Goal: Task Accomplishment & Management: Use online tool/utility

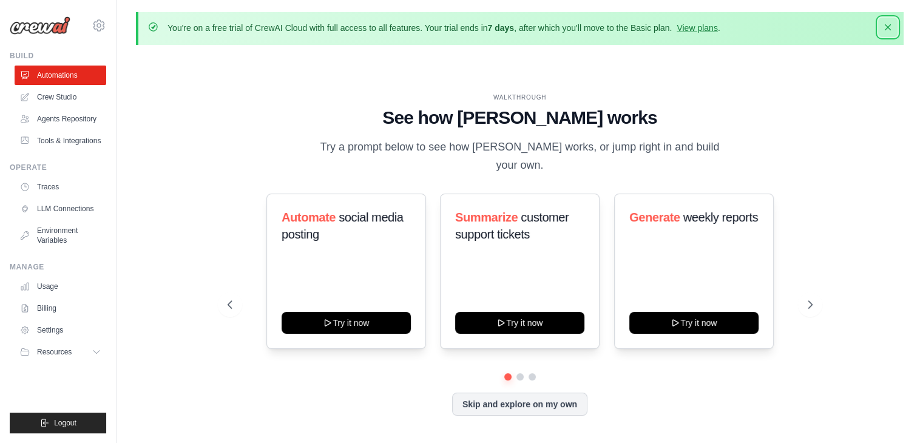
click at [888, 28] on icon "button" at bounding box center [888, 27] width 6 height 6
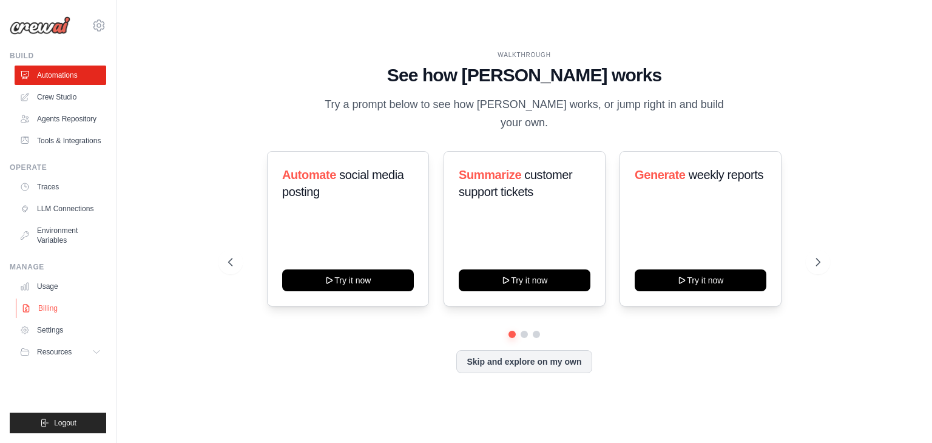
click at [54, 305] on link "Billing" at bounding box center [62, 308] width 92 height 19
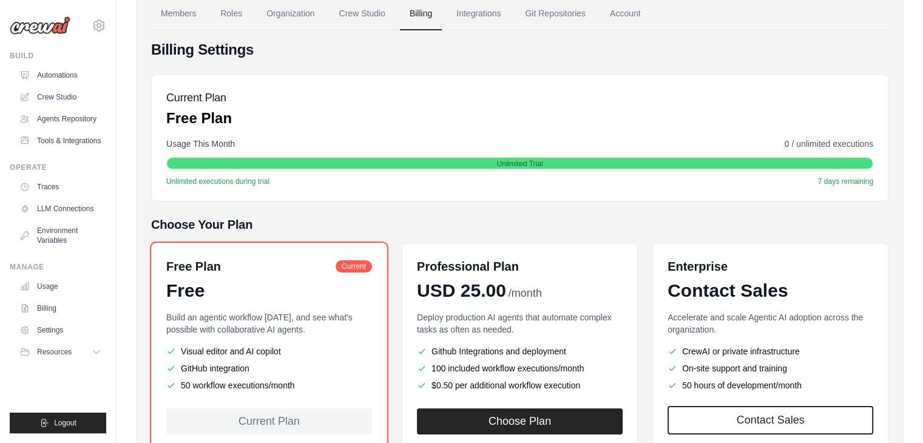
scroll to position [192, 0]
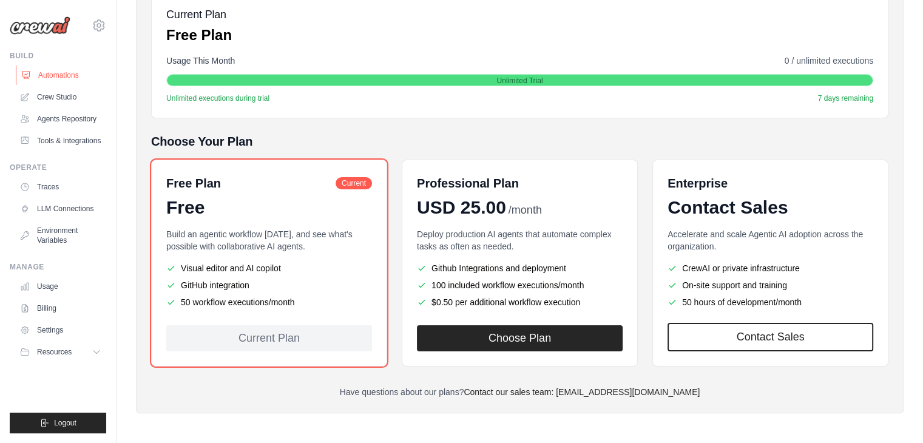
click at [59, 78] on link "Automations" at bounding box center [62, 75] width 92 height 19
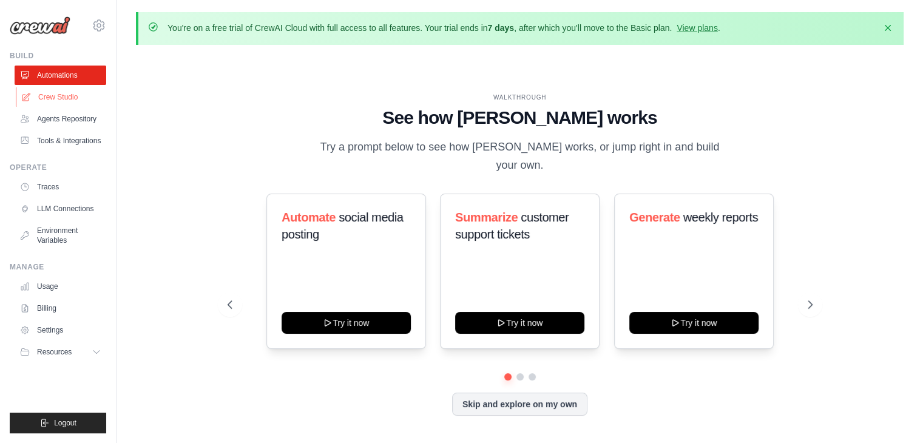
click at [61, 96] on link "Crew Studio" at bounding box center [62, 96] width 92 height 19
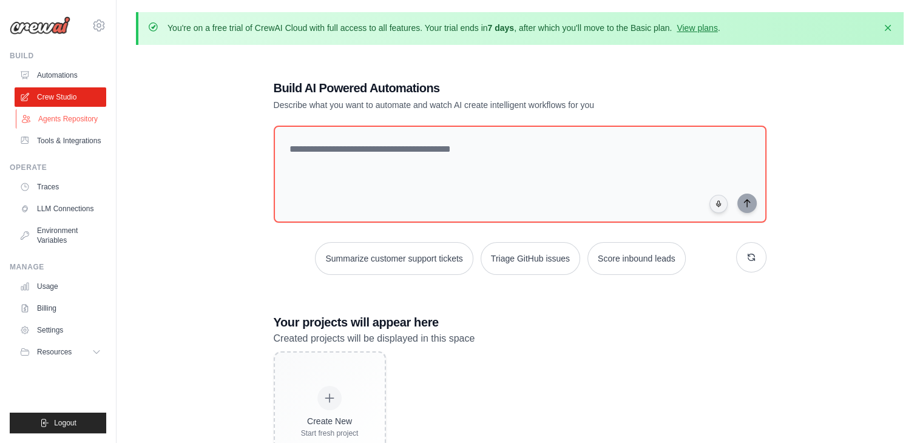
click at [67, 117] on link "Agents Repository" at bounding box center [62, 118] width 92 height 19
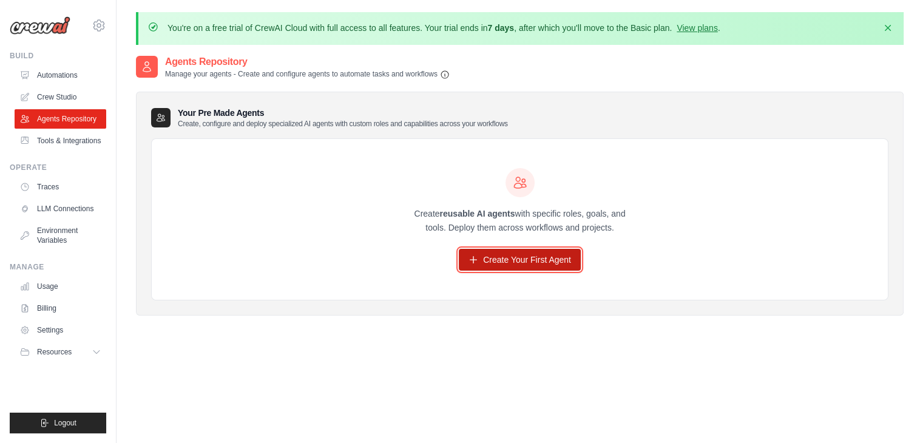
click at [492, 258] on link "Create Your First Agent" at bounding box center [520, 260] width 122 height 22
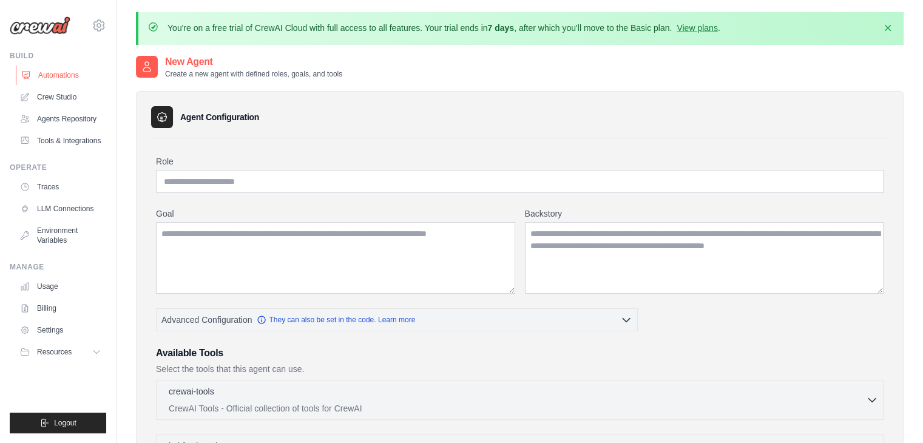
click at [58, 73] on link "Automations" at bounding box center [62, 75] width 92 height 19
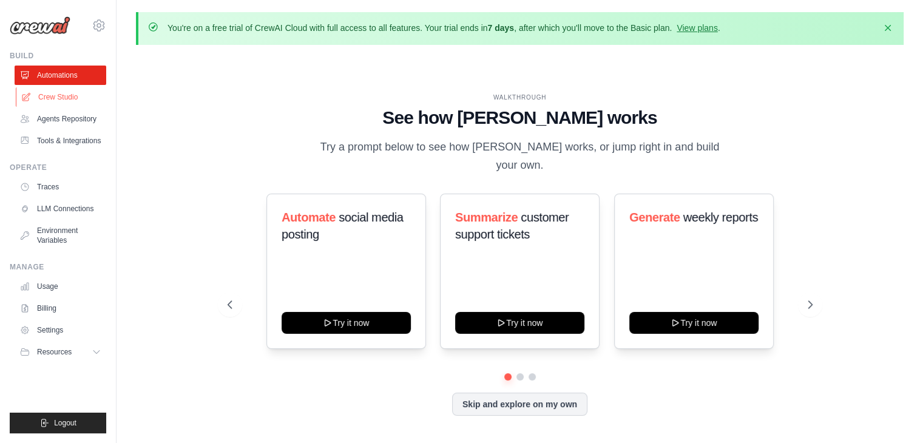
click at [62, 96] on link "Crew Studio" at bounding box center [62, 96] width 92 height 19
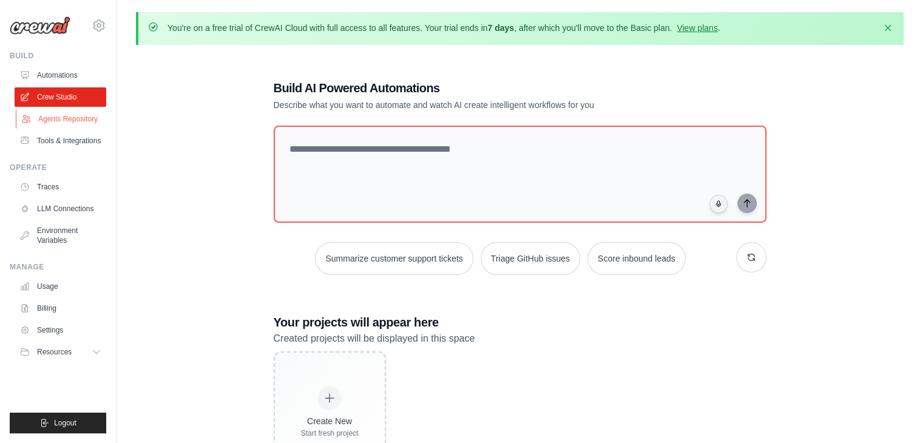
click at [70, 118] on link "Agents Repository" at bounding box center [62, 118] width 92 height 19
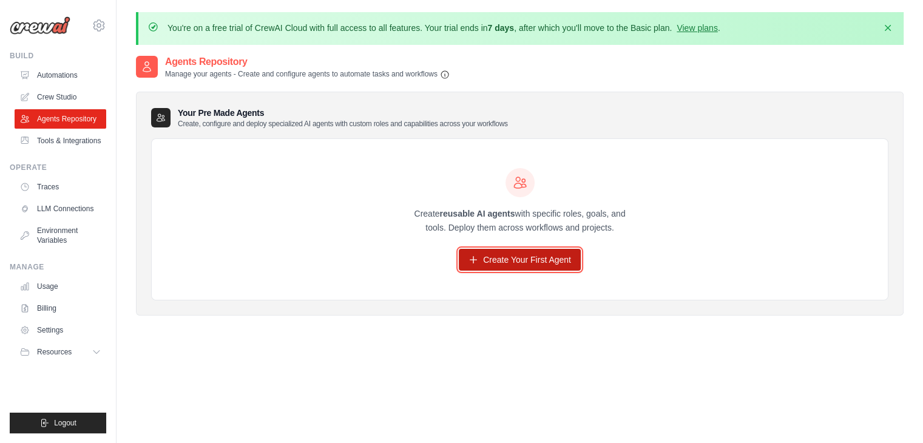
click at [529, 253] on link "Create Your First Agent" at bounding box center [520, 260] width 122 height 22
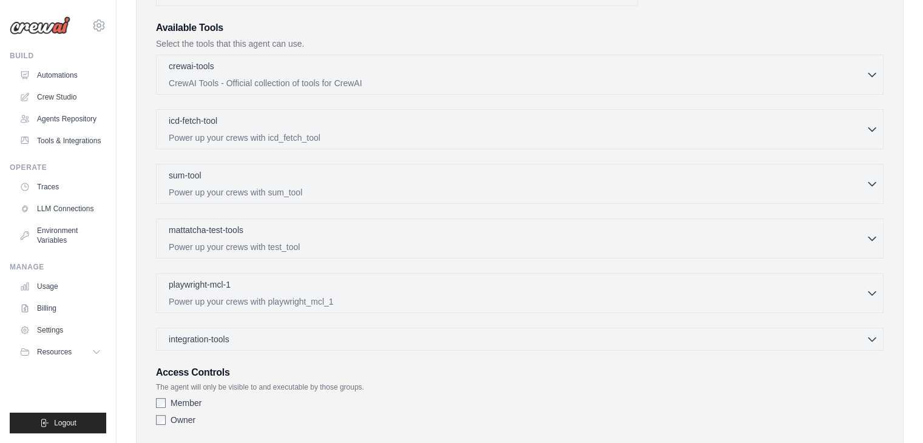
scroll to position [394, 0]
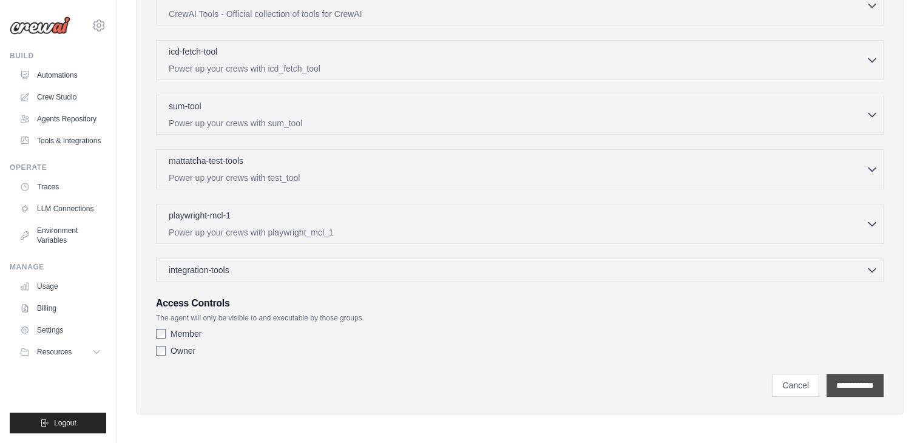
click at [850, 375] on input "**********" at bounding box center [855, 385] width 57 height 23
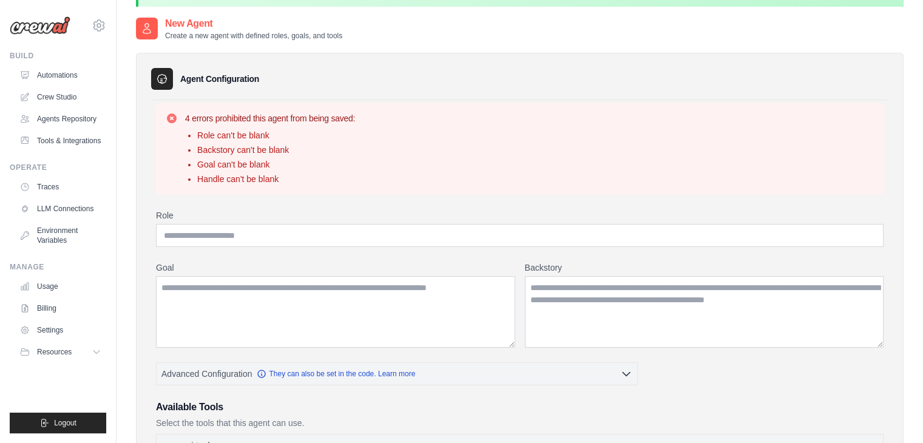
scroll to position [66, 0]
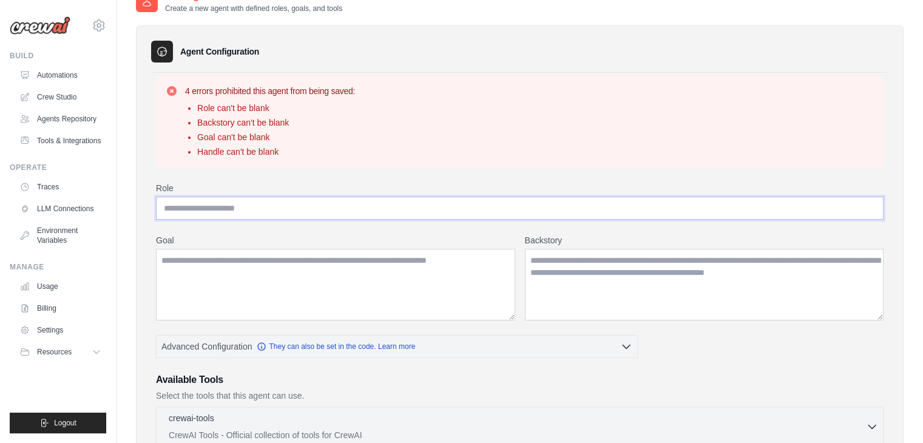
drag, startPoint x: 265, startPoint y: 207, endPoint x: 171, endPoint y: 209, distance: 94.1
click at [171, 209] on input "Role" at bounding box center [520, 208] width 728 height 23
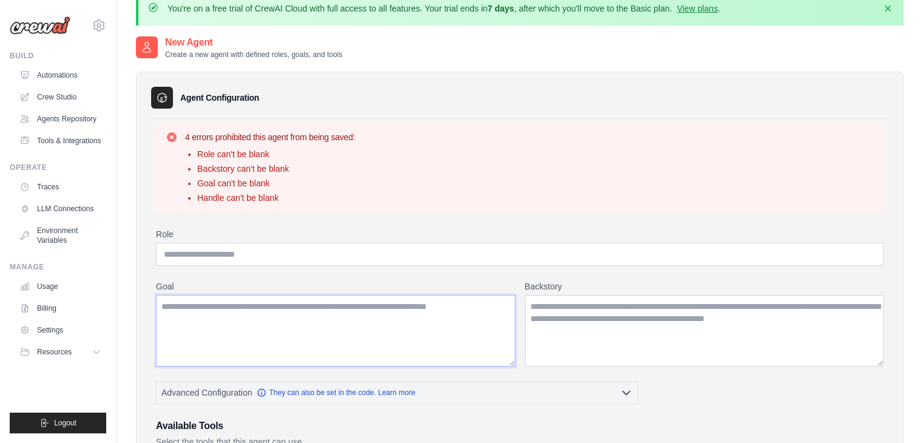
scroll to position [19, 0]
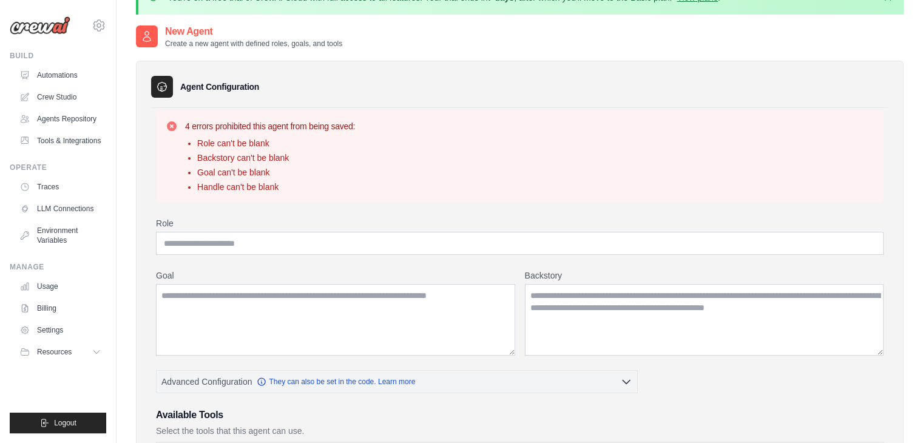
scroll to position [0, 0]
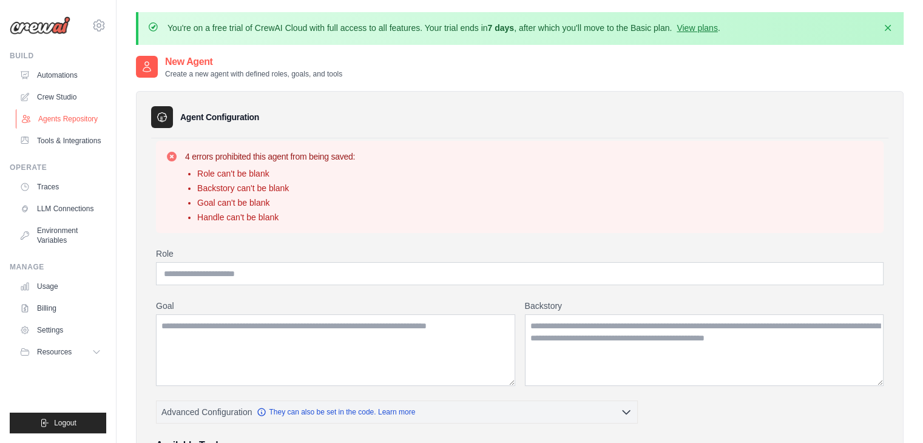
click at [73, 117] on link "Agents Repository" at bounding box center [62, 118] width 92 height 19
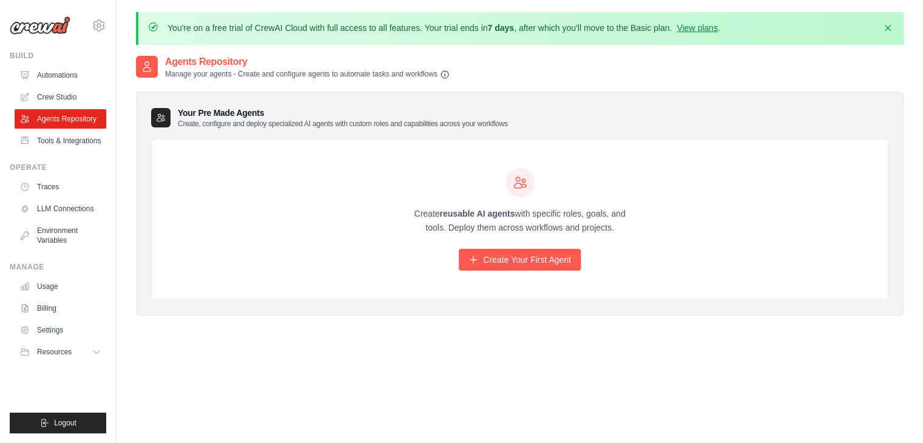
click at [257, 75] on p "Manage your agents - Create and configure agents to automate tasks and workflows" at bounding box center [307, 74] width 285 height 10
click at [886, 28] on icon "button" at bounding box center [888, 27] width 6 height 6
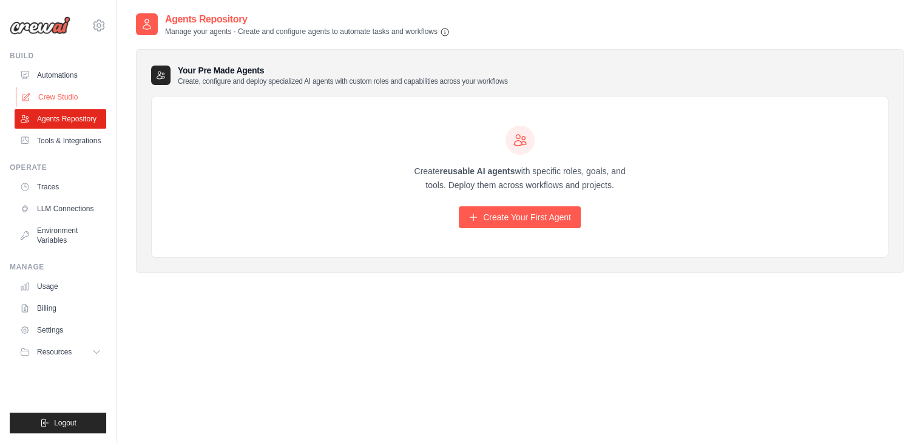
click at [63, 94] on link "Crew Studio" at bounding box center [62, 96] width 92 height 19
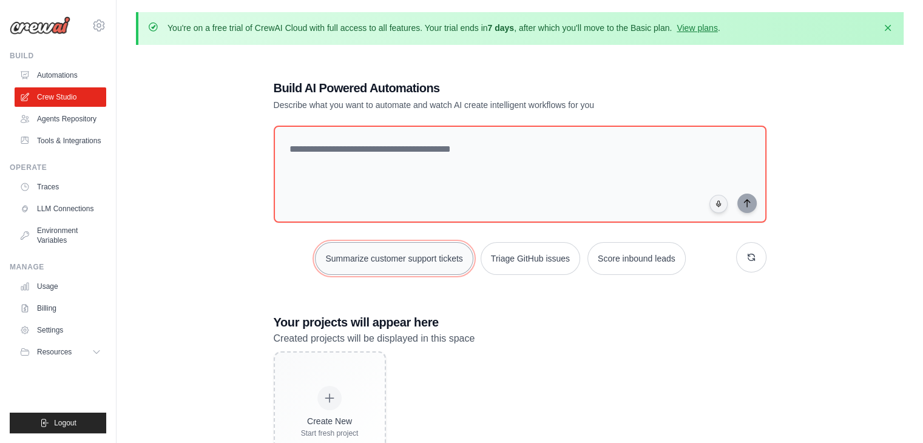
click at [408, 257] on button "Summarize customer support tickets" at bounding box center [394, 258] width 158 height 33
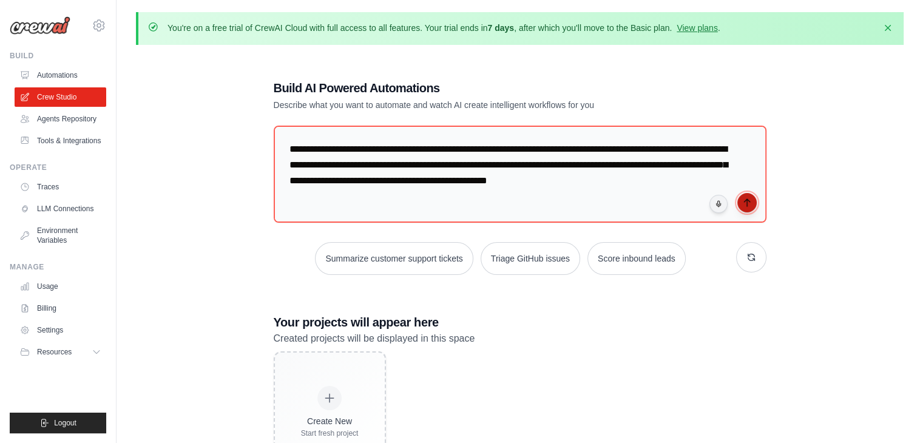
click at [745, 209] on button "submit" at bounding box center [746, 202] width 19 height 19
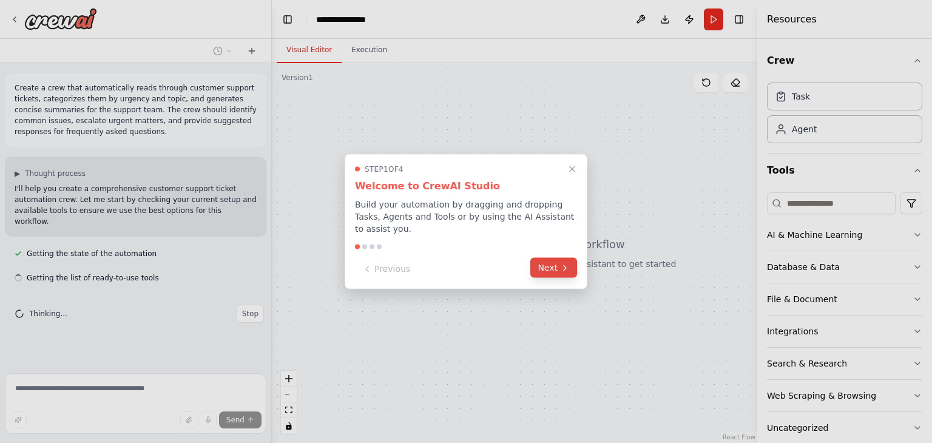
click at [568, 263] on icon at bounding box center [565, 268] width 10 height 10
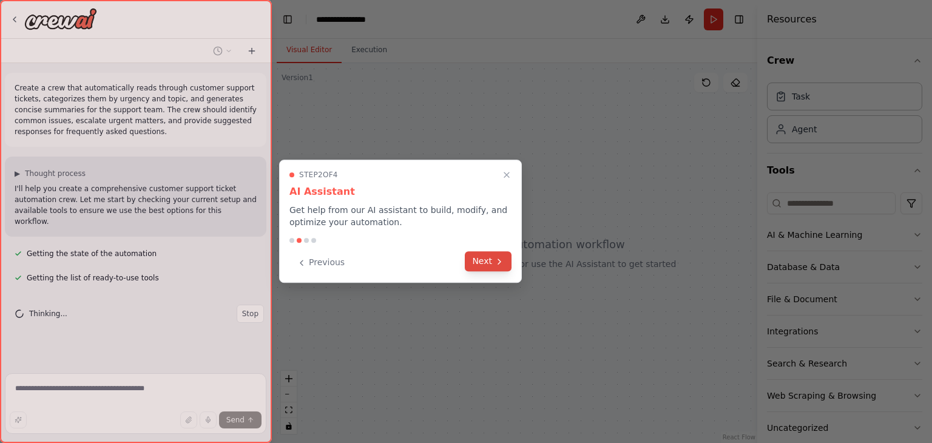
click at [486, 263] on button "Next" at bounding box center [488, 261] width 47 height 20
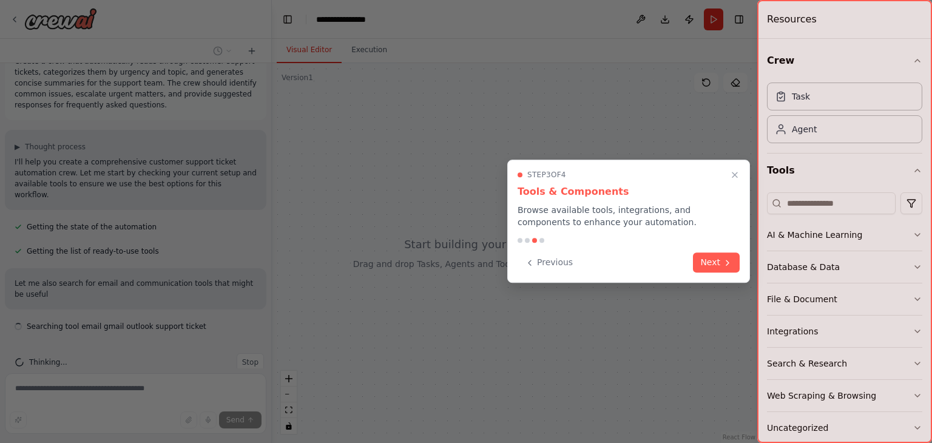
scroll to position [37, 0]
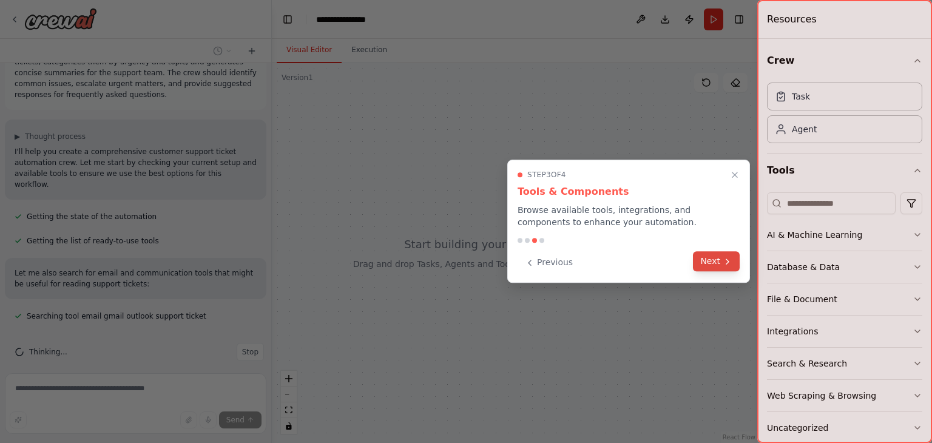
click at [714, 265] on button "Next" at bounding box center [716, 261] width 47 height 20
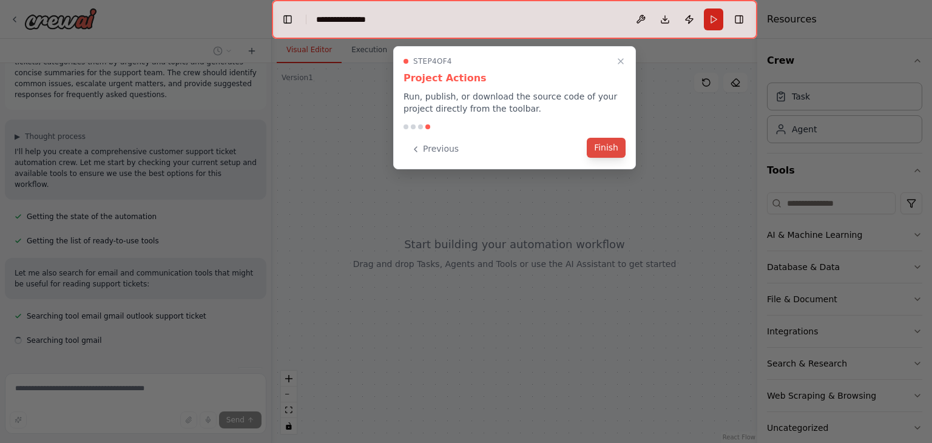
scroll to position [61, 0]
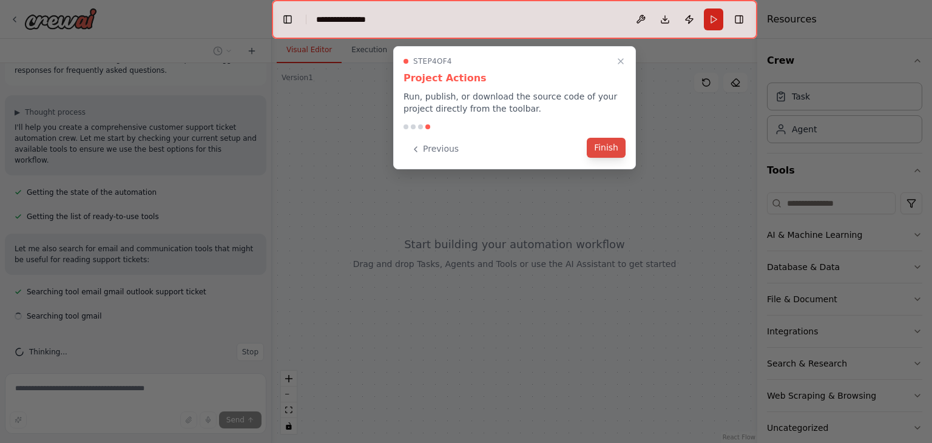
click at [603, 150] on button "Finish" at bounding box center [606, 148] width 39 height 20
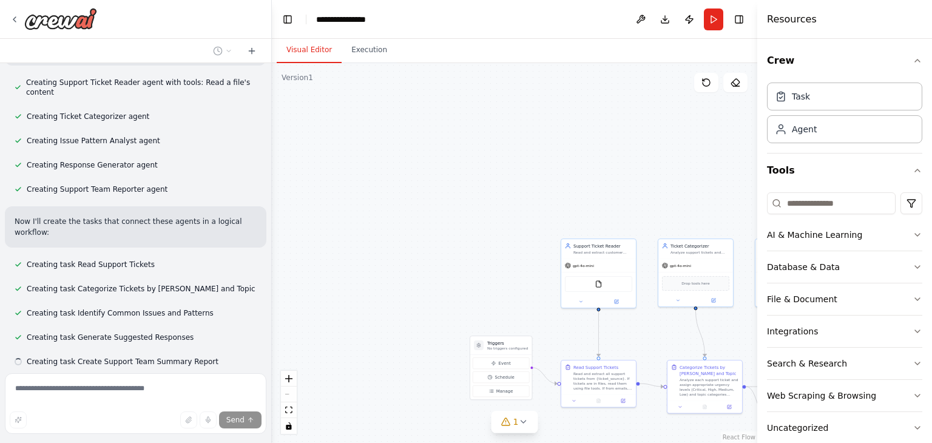
scroll to position [456, 0]
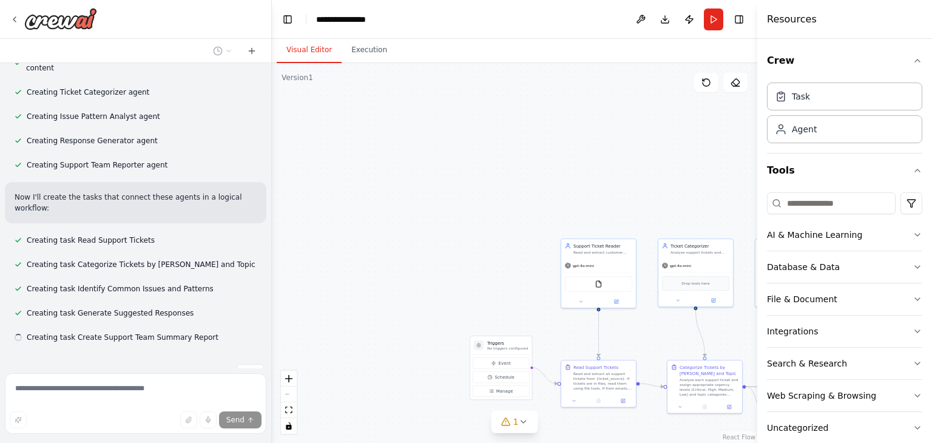
click at [737, 435] on link "React Flow" at bounding box center [739, 437] width 33 height 7
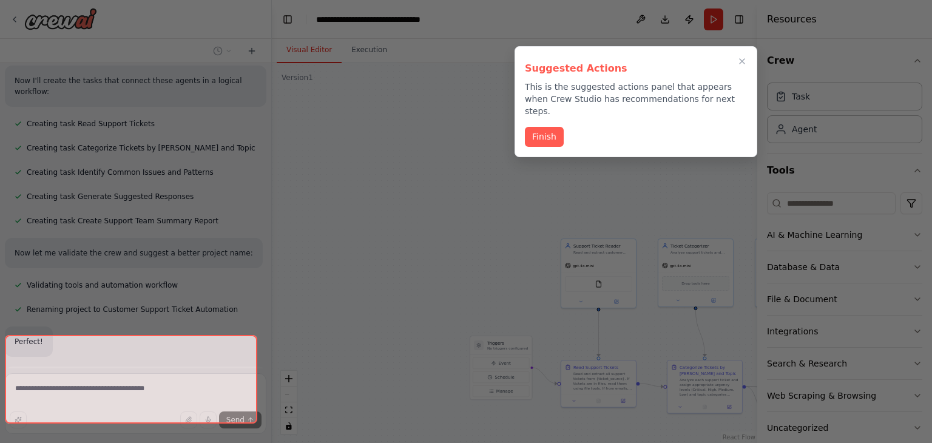
scroll to position [573, 0]
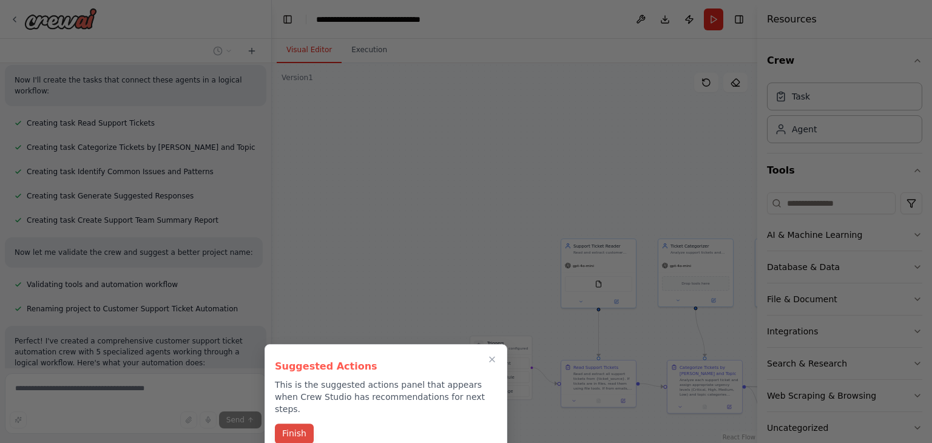
click at [296, 424] on button "Finish" at bounding box center [294, 434] width 39 height 20
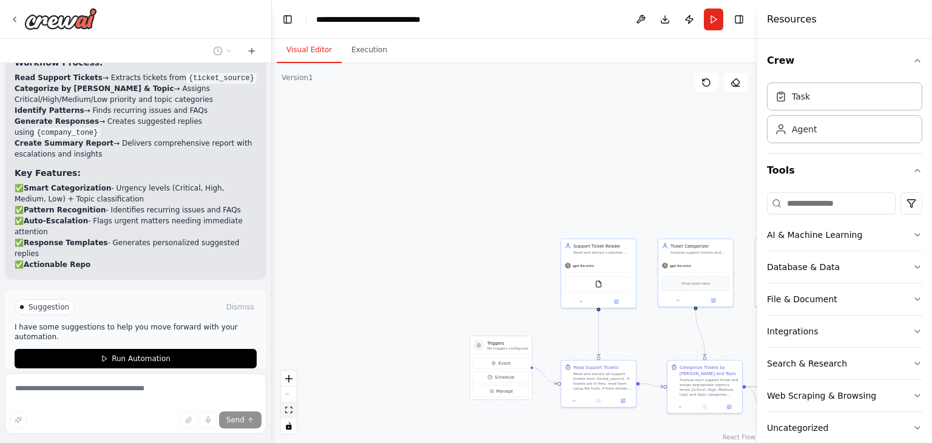
click at [286, 409] on icon "fit view" at bounding box center [288, 410] width 7 height 7
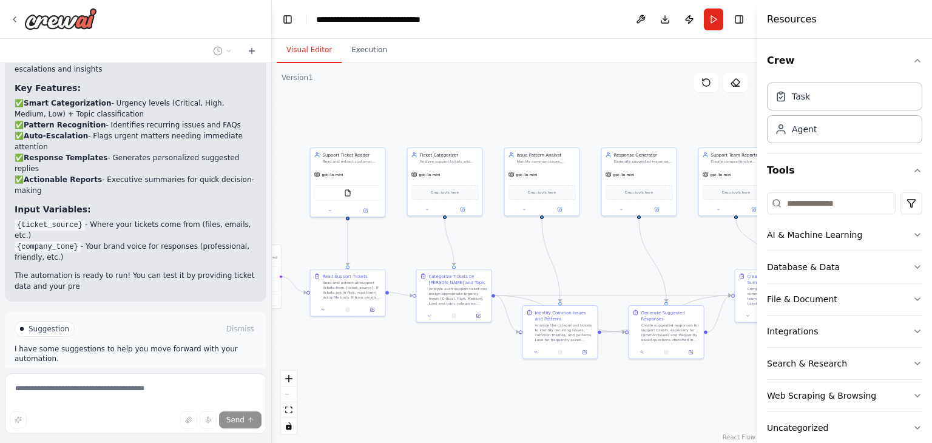
scroll to position [1157, 0]
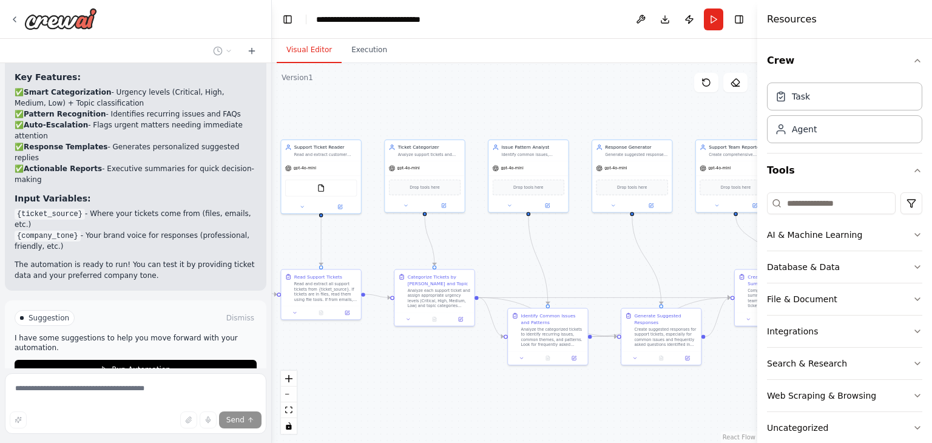
drag, startPoint x: 740, startPoint y: 265, endPoint x: 430, endPoint y: 100, distance: 351.6
click at [430, 100] on div ".deletable-edge-delete-btn { width: 20px; height: 20px; border: 0px solid #ffff…" at bounding box center [514, 253] width 485 height 380
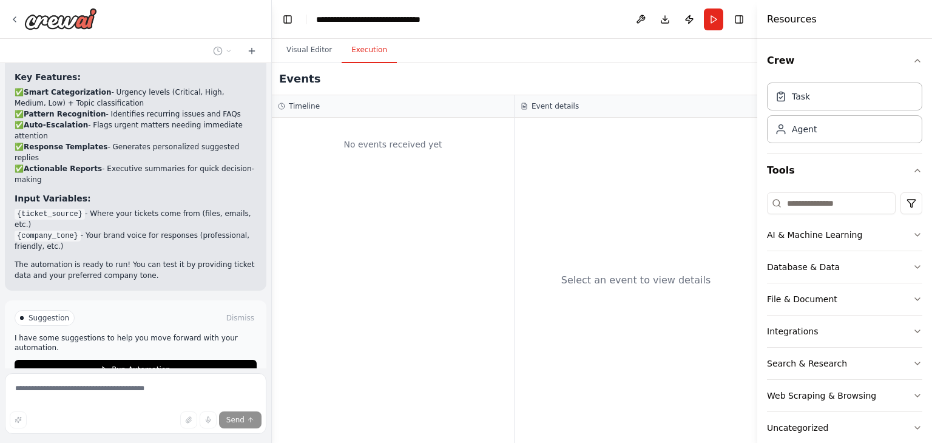
click at [365, 53] on button "Execution" at bounding box center [369, 50] width 55 height 25
click at [309, 52] on button "Visual Editor" at bounding box center [309, 50] width 65 height 25
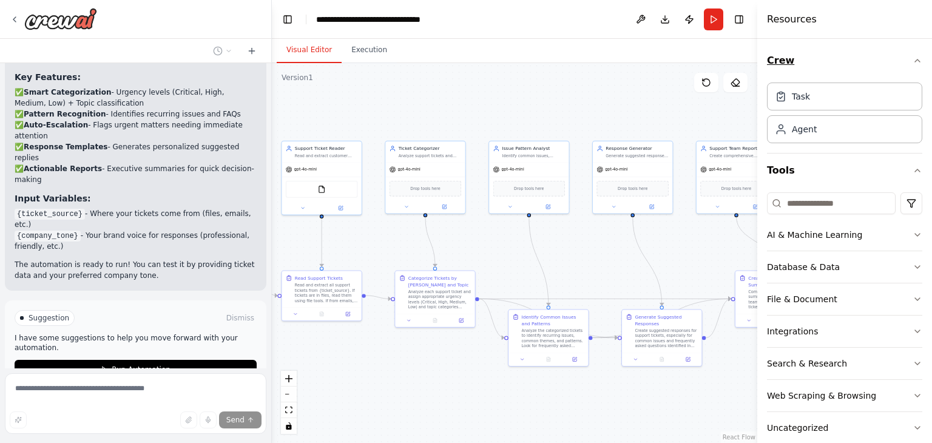
click at [913, 61] on icon "button" at bounding box center [918, 61] width 10 height 10
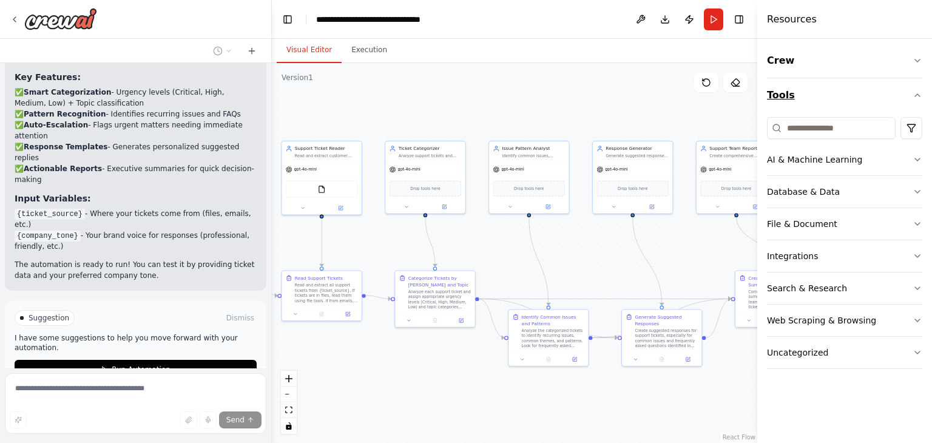
click at [918, 93] on icon "button" at bounding box center [918, 95] width 10 height 10
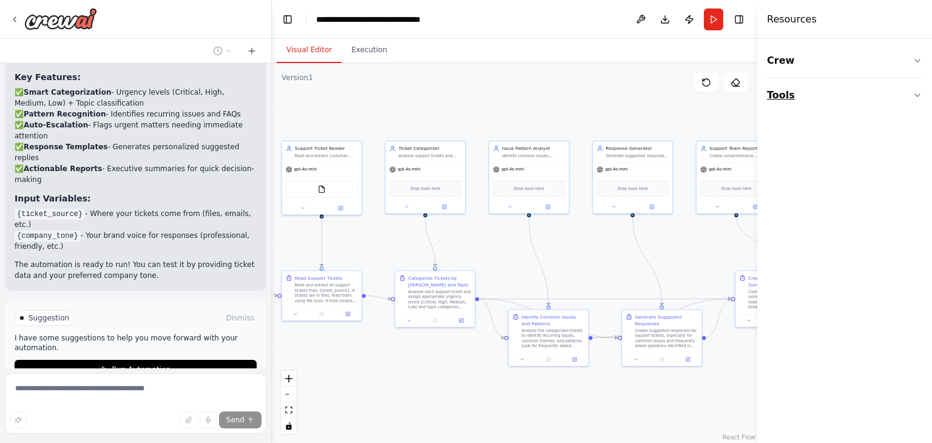
click at [917, 95] on icon "button" at bounding box center [918, 95] width 10 height 10
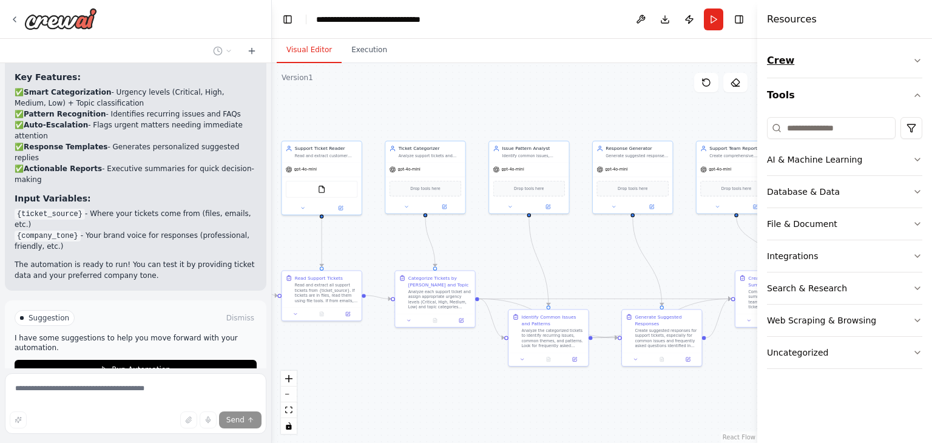
click at [915, 61] on icon "button" at bounding box center [918, 61] width 10 height 10
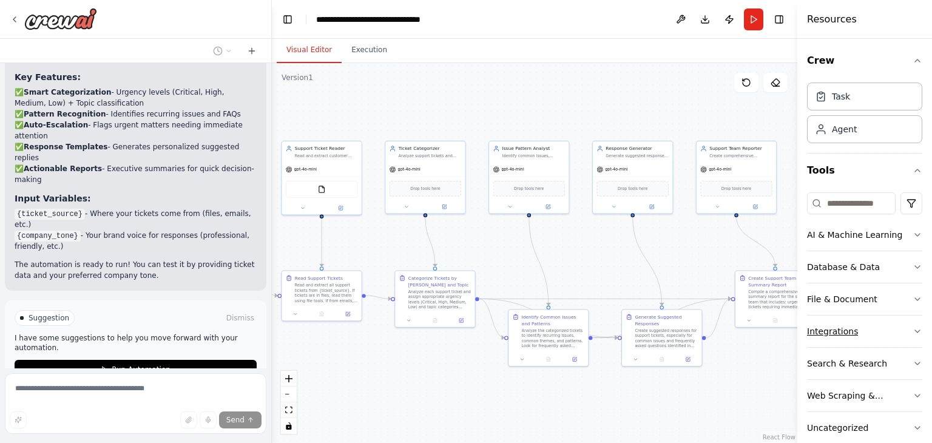
drag, startPoint x: 757, startPoint y: 350, endPoint x: 864, endPoint y: 345, distance: 106.9
click at [864, 345] on div "Resources Crew Task Agent Tools AI & Machine Learning Database & Data File & Do…" at bounding box center [864, 221] width 135 height 443
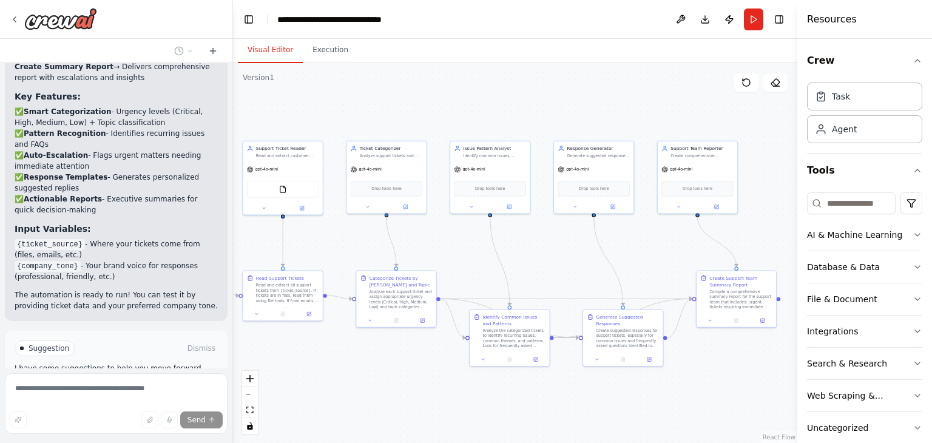
scroll to position [1222, 0]
drag, startPoint x: 271, startPoint y: 246, endPoint x: 236, endPoint y: 246, distance: 35.2
click at [236, 246] on div "Create a crew that automatically reads through customer support tickets, catego…" at bounding box center [466, 221] width 932 height 443
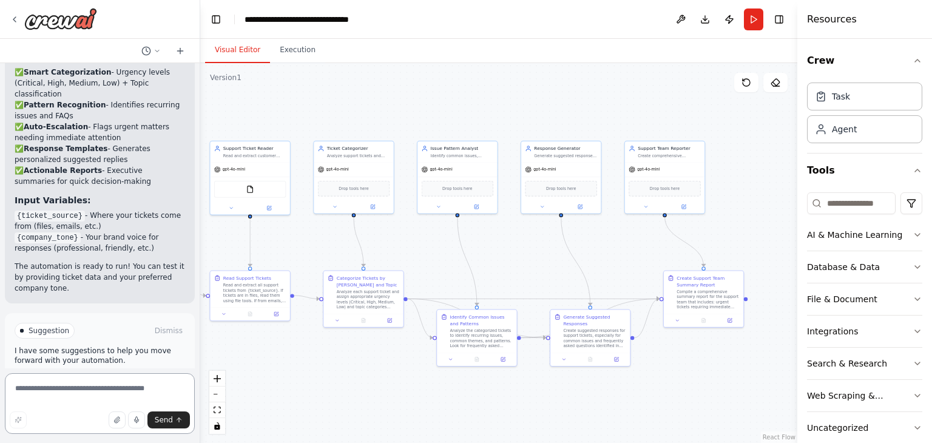
scroll to position [1398, 0]
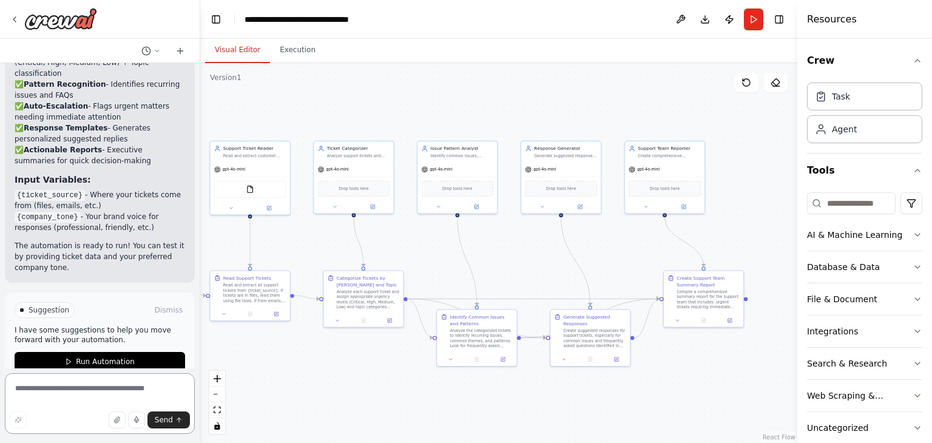
drag, startPoint x: 233, startPoint y: 235, endPoint x: 192, endPoint y: 241, distance: 41.7
click at [192, 241] on div "Create a crew that automatically reads through customer support tickets, catego…" at bounding box center [466, 221] width 932 height 443
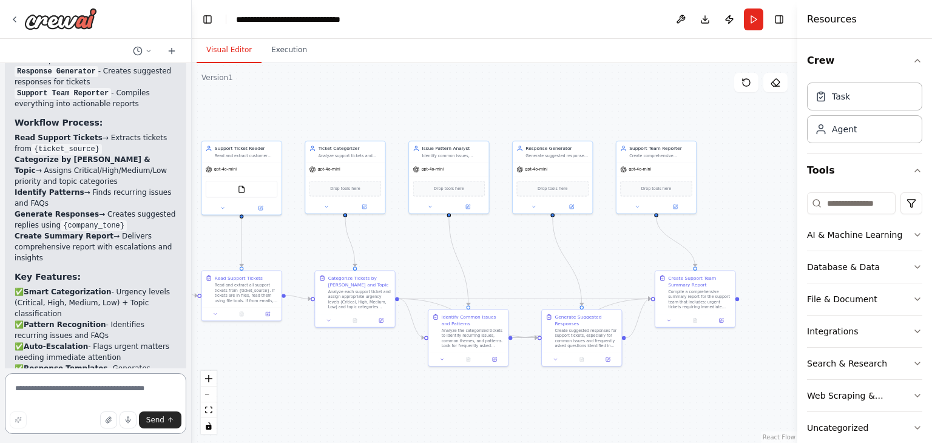
scroll to position [1202, 0]
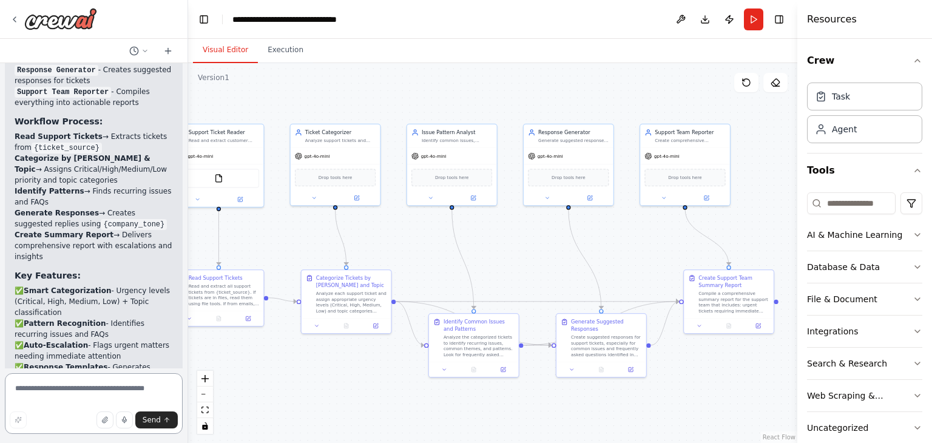
click at [188, 245] on div "Create a crew that automatically reads through customer support tickets, catego…" at bounding box center [466, 221] width 932 height 443
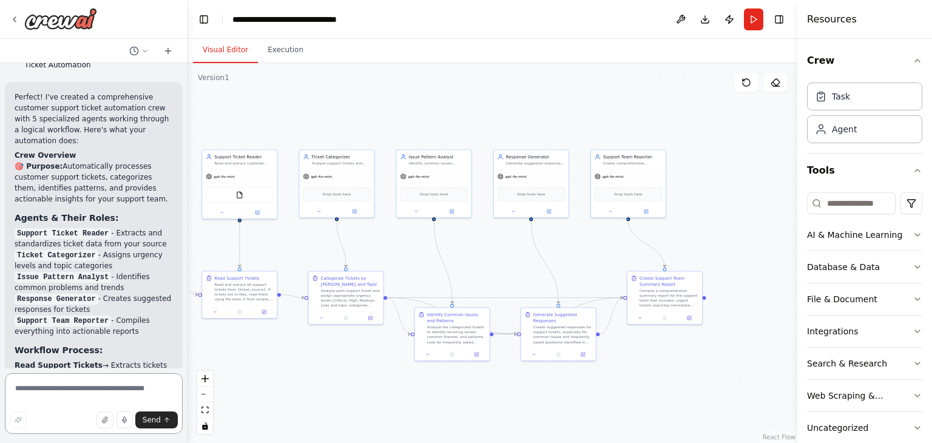
scroll to position [941, 0]
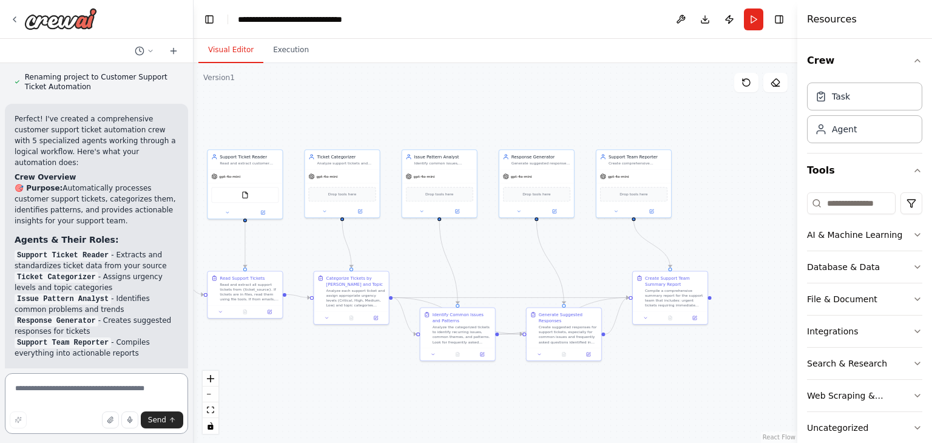
drag, startPoint x: 188, startPoint y: 216, endPoint x: 194, endPoint y: 217, distance: 6.2
click at [194, 217] on div "Create a crew that automatically reads through customer support tickets, catego…" at bounding box center [466, 221] width 932 height 443
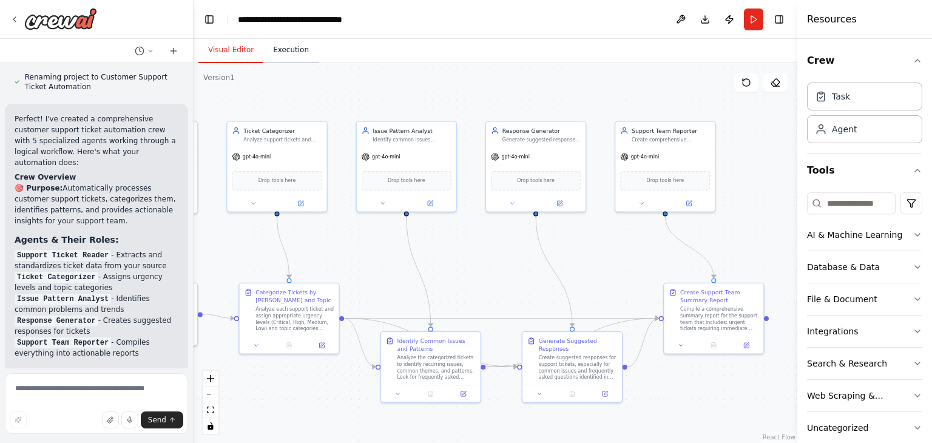
click at [288, 61] on button "Execution" at bounding box center [290, 50] width 55 height 25
click at [228, 57] on button "Visual Editor" at bounding box center [230, 50] width 65 height 25
click at [284, 58] on button "Execution" at bounding box center [290, 50] width 55 height 25
click at [217, 55] on button "Visual Editor" at bounding box center [230, 50] width 65 height 25
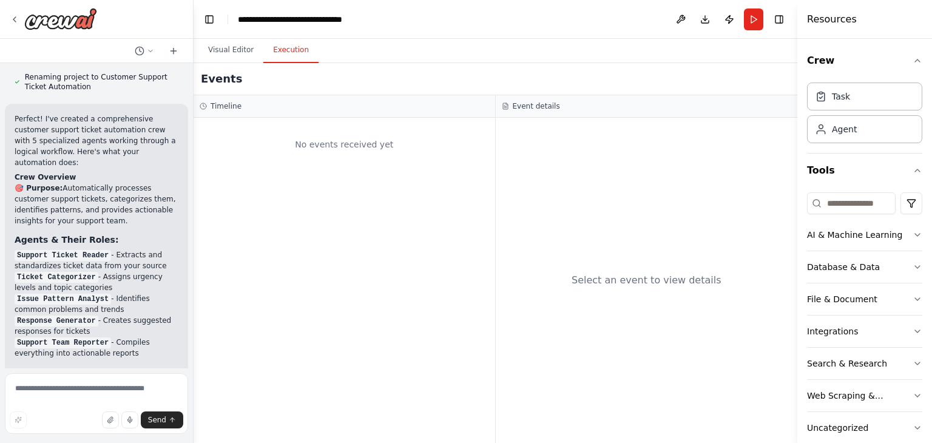
click at [279, 55] on button "Execution" at bounding box center [290, 50] width 55 height 25
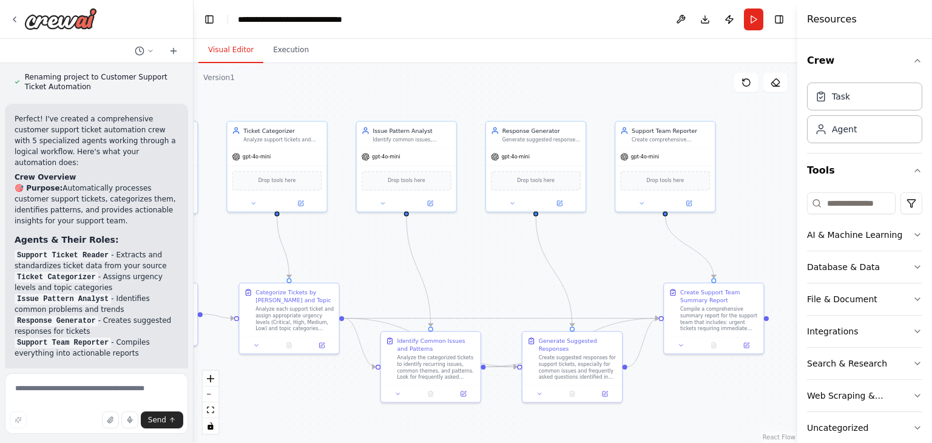
click at [224, 62] on button "Visual Editor" at bounding box center [230, 50] width 65 height 25
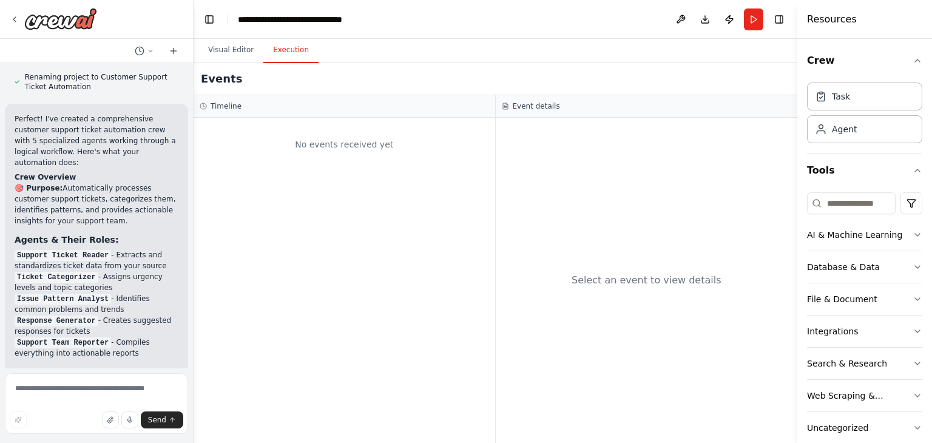
click at [274, 55] on button "Execution" at bounding box center [290, 50] width 55 height 25
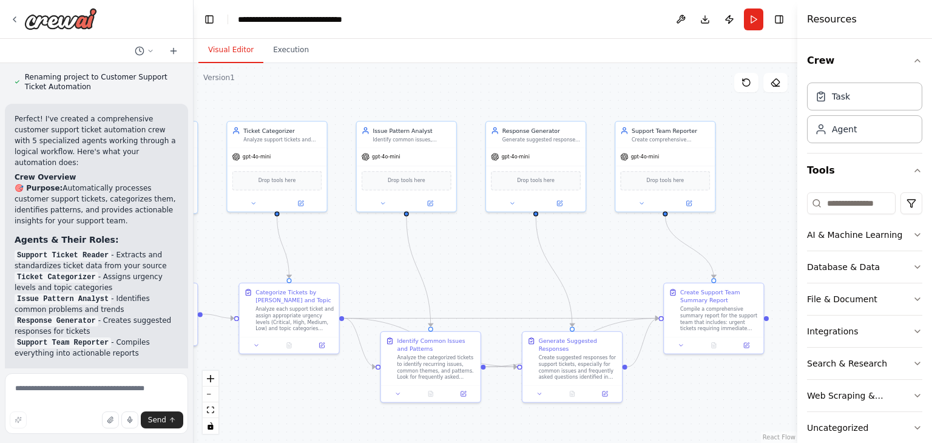
click at [235, 55] on button "Visual Editor" at bounding box center [230, 50] width 65 height 25
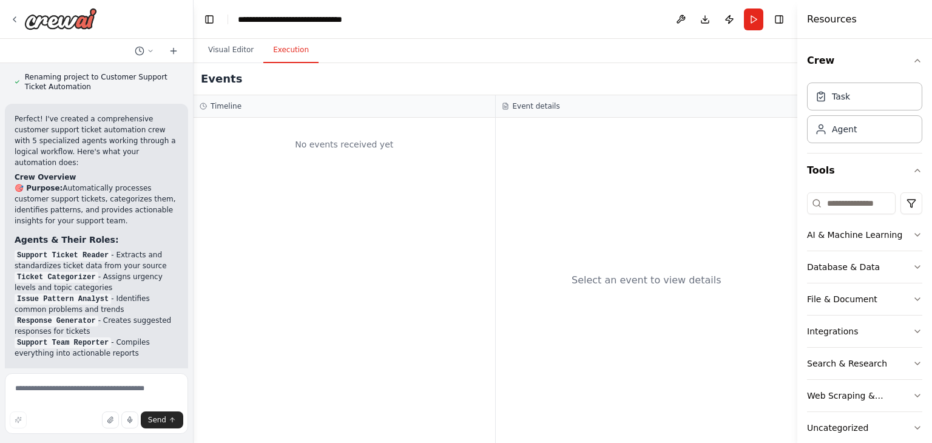
click at [273, 54] on button "Execution" at bounding box center [290, 50] width 55 height 25
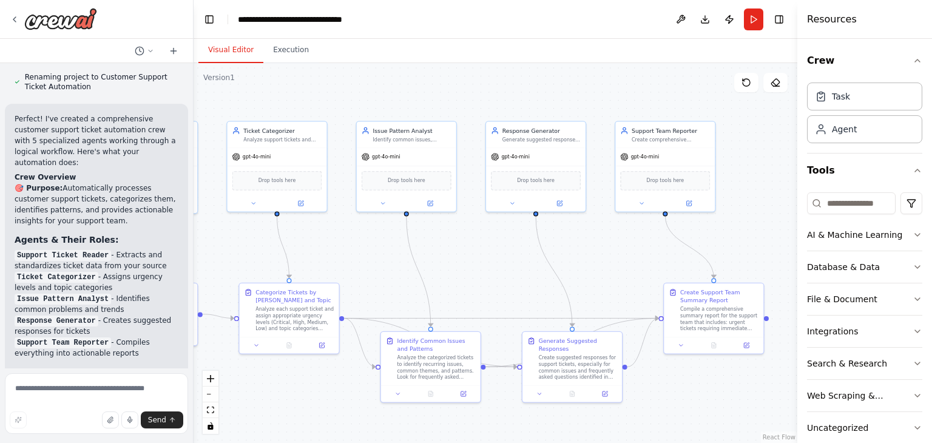
click at [224, 62] on button "Visual Editor" at bounding box center [230, 50] width 65 height 25
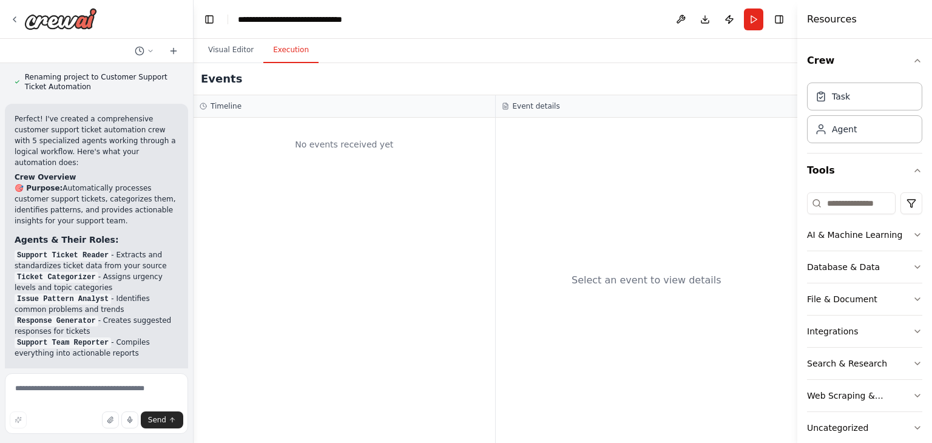
click at [288, 58] on button "Execution" at bounding box center [290, 50] width 55 height 25
click at [232, 55] on button "Visual Editor" at bounding box center [230, 50] width 65 height 25
click at [292, 56] on button "Execution" at bounding box center [290, 50] width 55 height 25
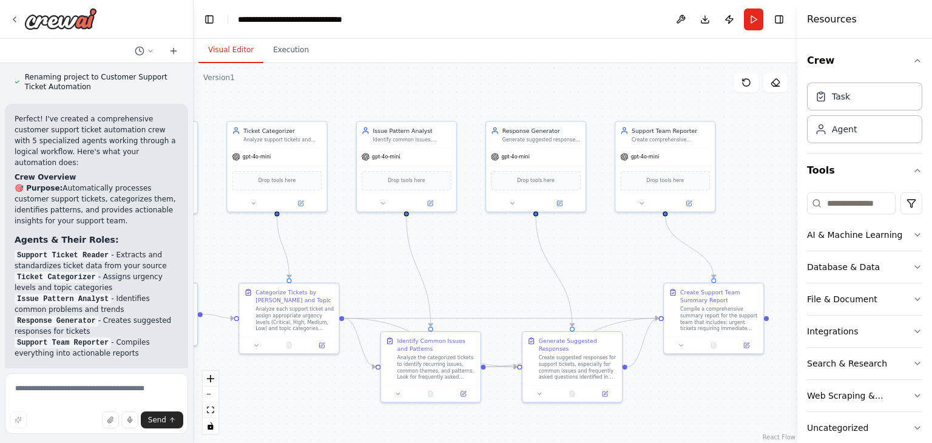
click at [242, 52] on button "Visual Editor" at bounding box center [230, 50] width 65 height 25
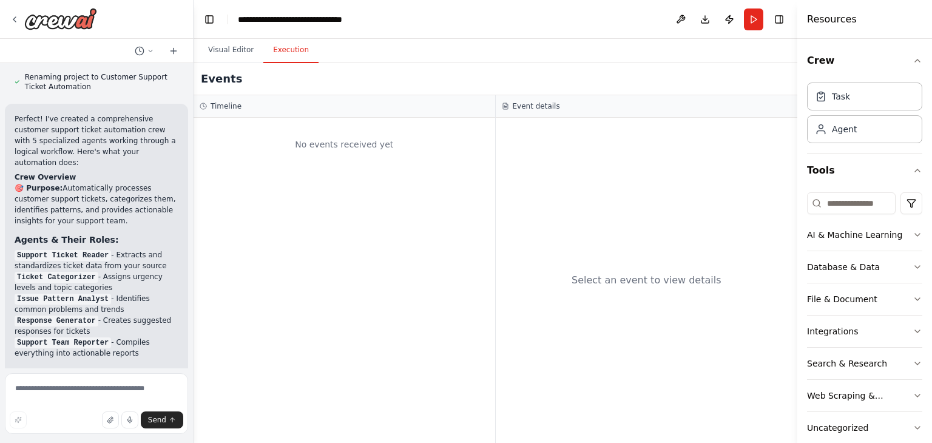
click at [274, 52] on button "Execution" at bounding box center [290, 50] width 55 height 25
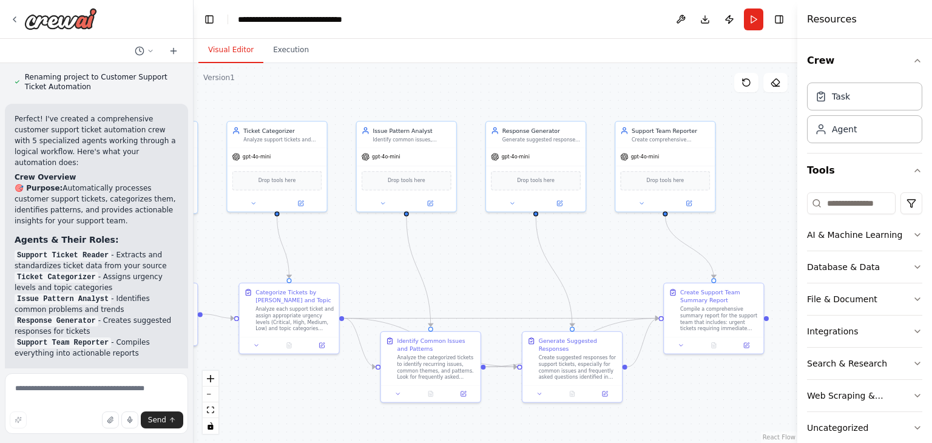
click at [229, 53] on button "Visual Editor" at bounding box center [230, 50] width 65 height 25
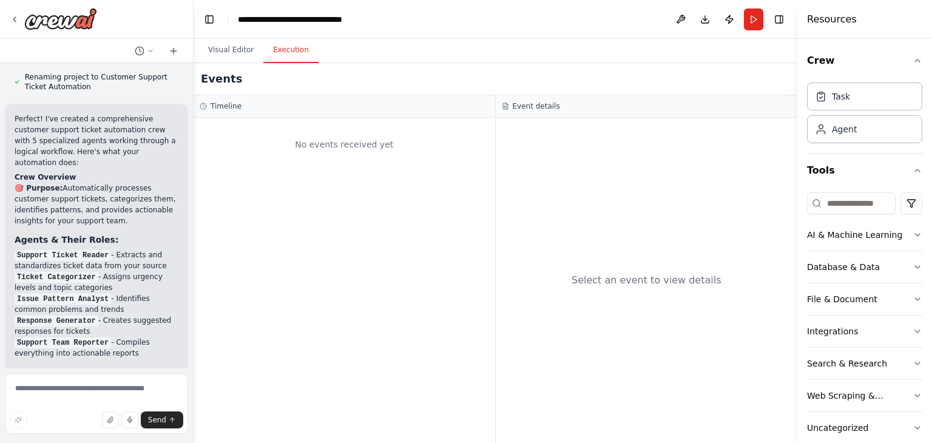
click at [286, 48] on button "Execution" at bounding box center [290, 50] width 55 height 25
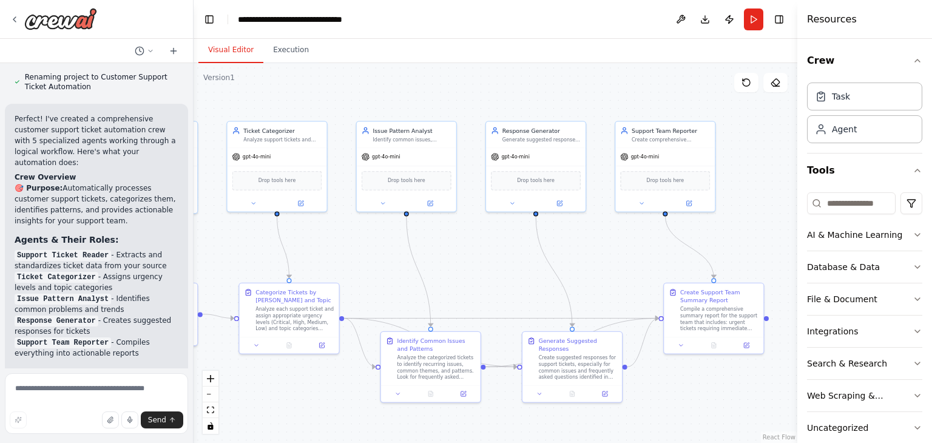
click at [233, 50] on button "Visual Editor" at bounding box center [230, 50] width 65 height 25
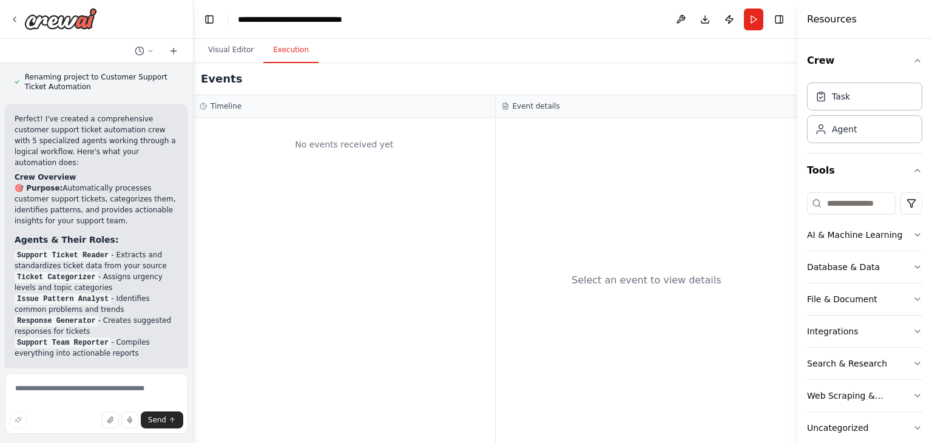
click at [288, 49] on button "Execution" at bounding box center [290, 50] width 55 height 25
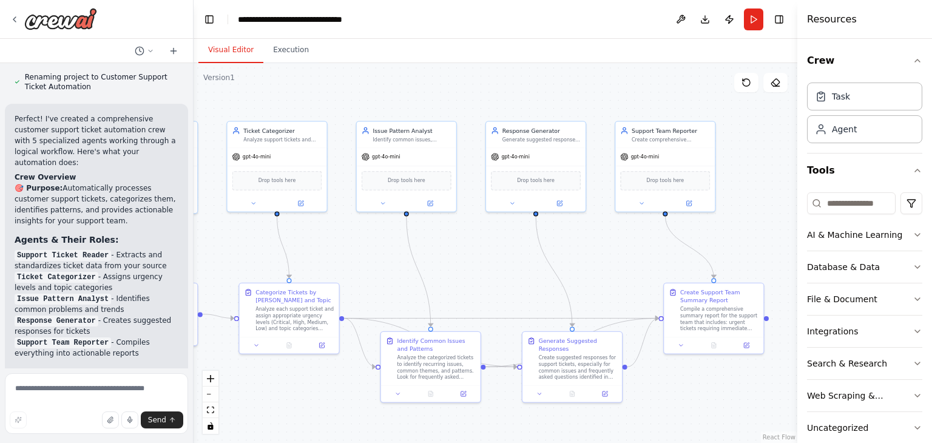
click at [238, 49] on button "Visual Editor" at bounding box center [230, 50] width 65 height 25
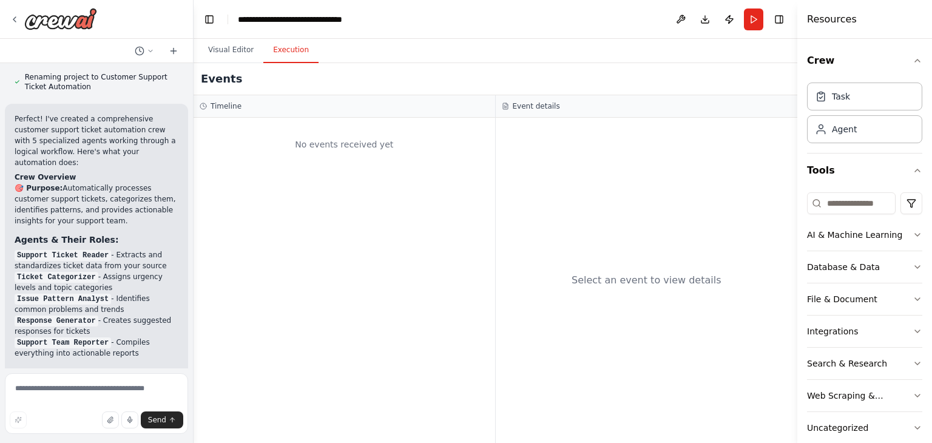
click at [293, 47] on button "Execution" at bounding box center [290, 50] width 55 height 25
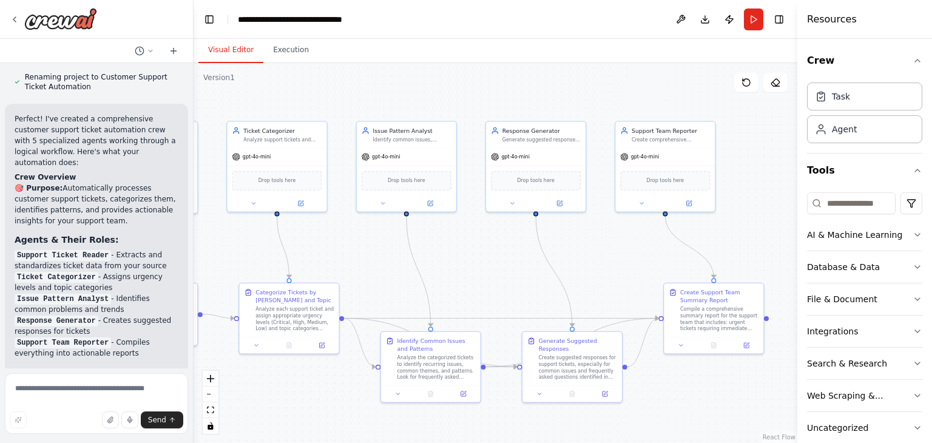
click at [229, 55] on button "Visual Editor" at bounding box center [230, 50] width 65 height 25
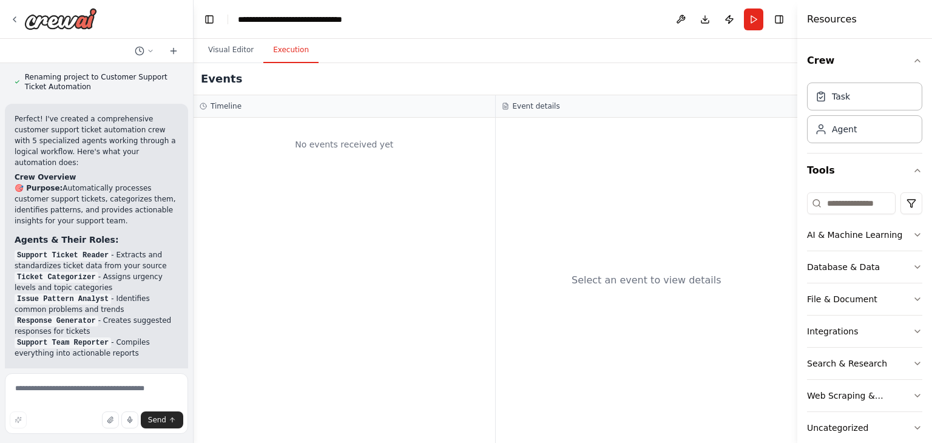
click at [277, 52] on button "Execution" at bounding box center [290, 50] width 55 height 25
click at [235, 56] on button "Visual Editor" at bounding box center [230, 50] width 65 height 25
click at [277, 54] on button "Execution" at bounding box center [290, 50] width 55 height 25
click at [229, 53] on button "Visual Editor" at bounding box center [230, 50] width 65 height 25
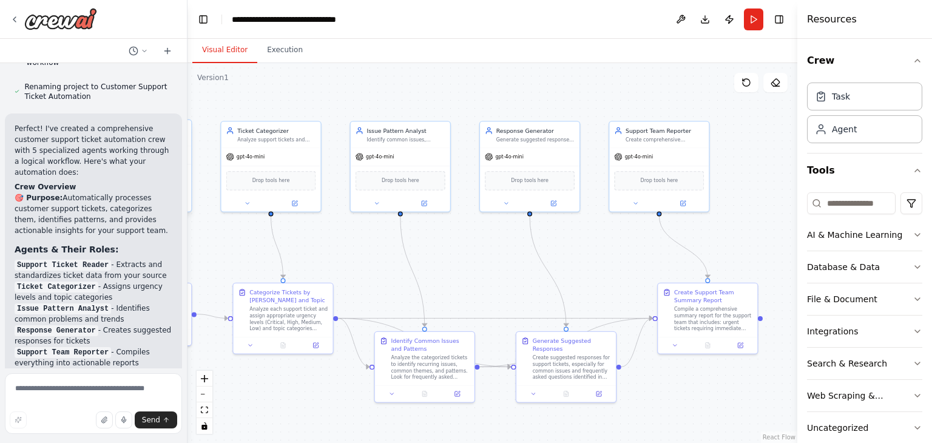
drag, startPoint x: 192, startPoint y: 186, endPoint x: 188, endPoint y: 191, distance: 6.5
click at [188, 191] on div "Create a crew that automatically reads through customer support tickets, catego…" at bounding box center [466, 221] width 932 height 443
